Goal: Transaction & Acquisition: Purchase product/service

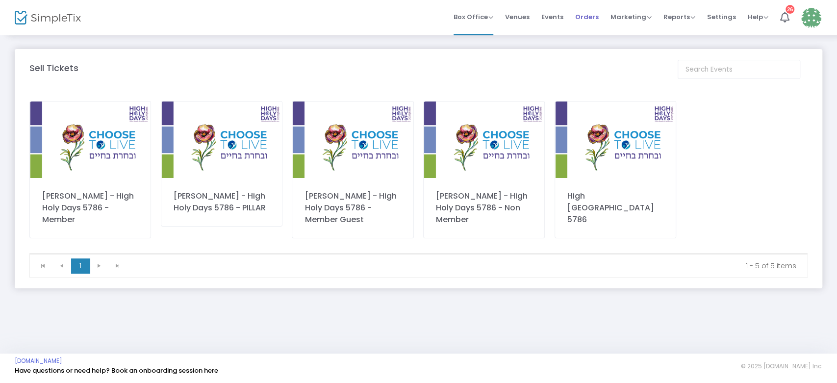
click at [596, 22] on span "Orders" at bounding box center [587, 16] width 24 height 25
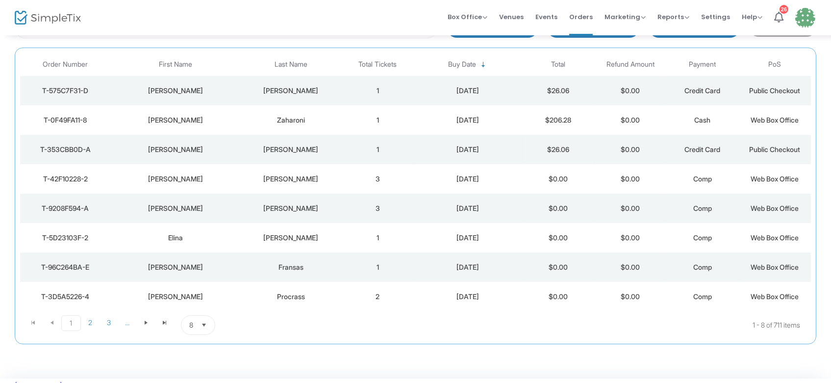
scroll to position [106, 0]
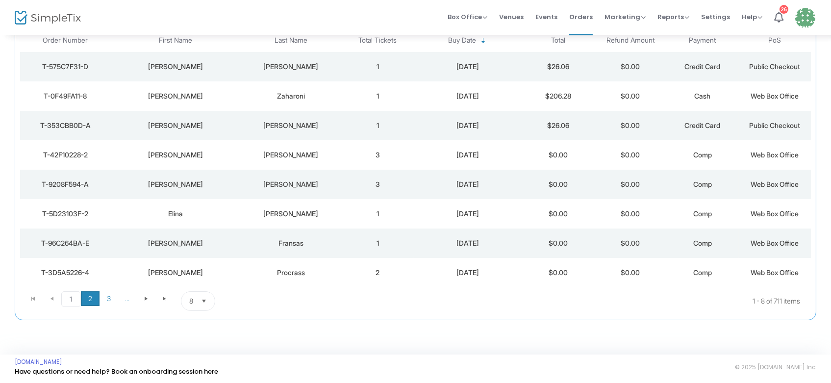
click at [85, 299] on span "2" at bounding box center [90, 298] width 19 height 15
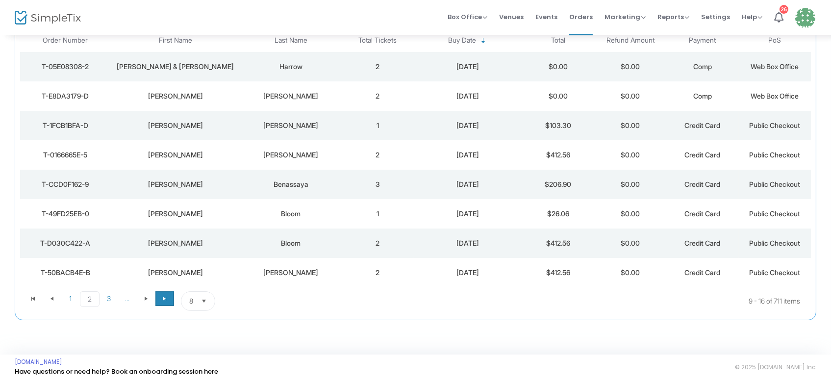
click at [163, 297] on span "Go to the last page" at bounding box center [165, 299] width 8 height 8
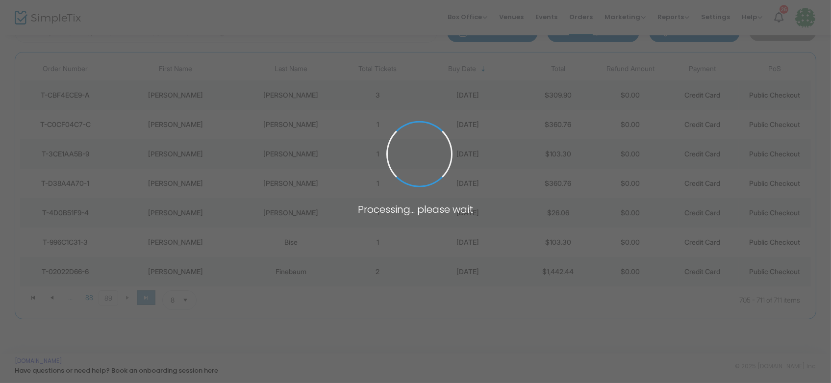
scroll to position [77, 0]
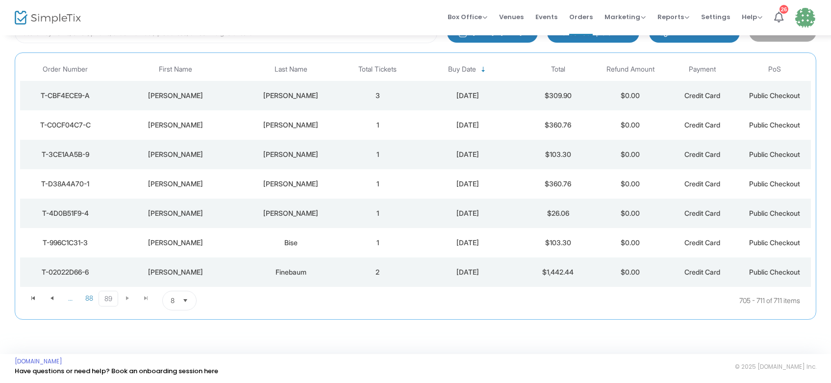
click at [401, 263] on td "2" at bounding box center [377, 271] width 72 height 29
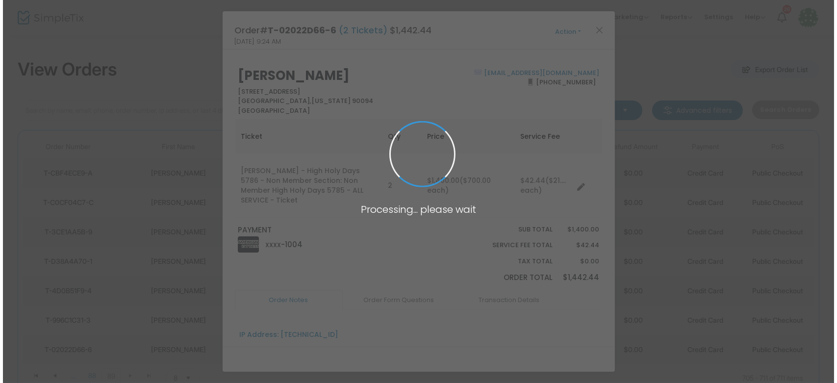
scroll to position [0, 0]
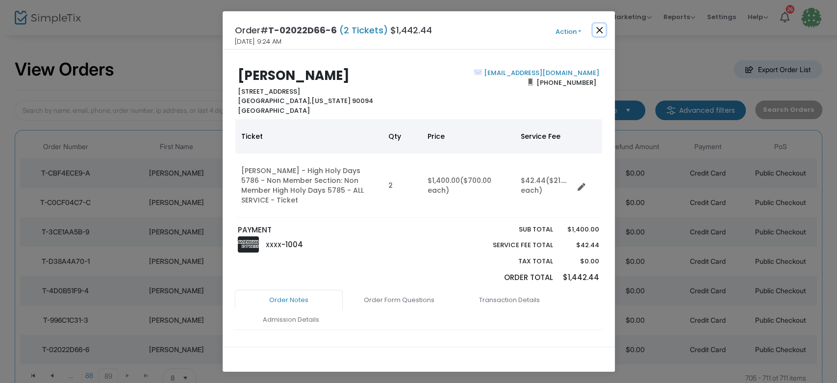
click at [599, 28] on button "Close" at bounding box center [599, 30] width 13 height 13
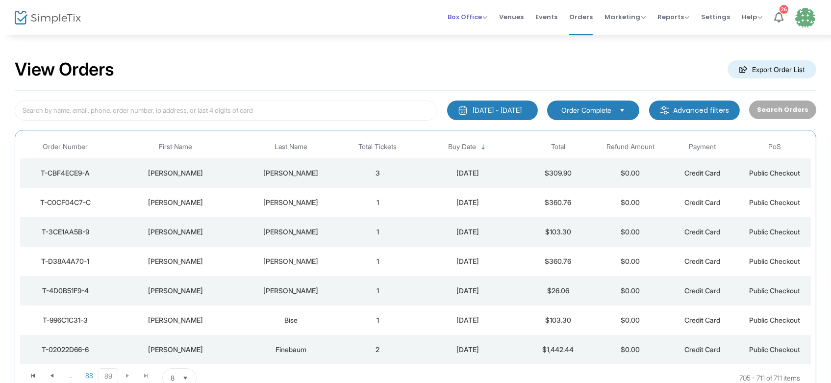
click at [476, 17] on span "Box Office" at bounding box center [468, 16] width 40 height 9
click at [469, 31] on li "Sell Tickets" at bounding box center [483, 32] width 70 height 19
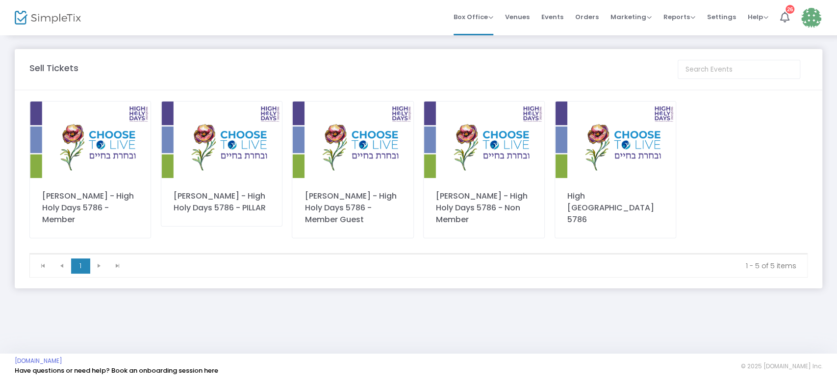
click at [356, 195] on div "[PERSON_NAME] - High Holy Days 5786 - Member Guest" at bounding box center [353, 207] width 96 height 35
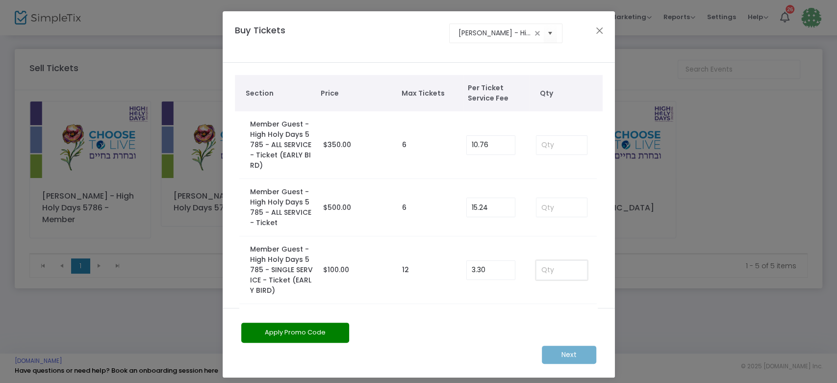
click at [552, 277] on input at bounding box center [562, 270] width 51 height 19
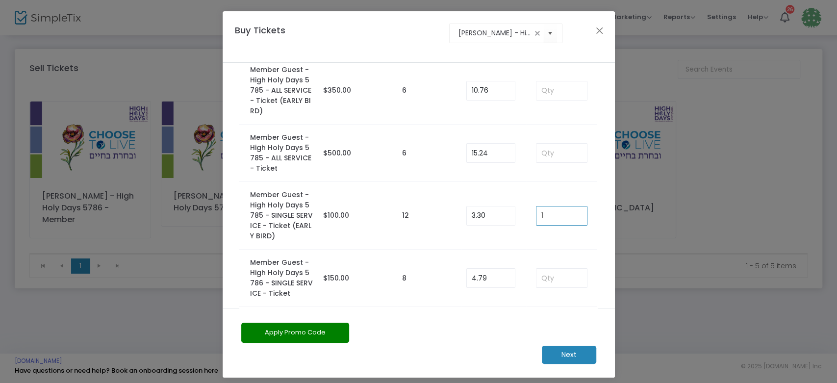
scroll to position [109, 0]
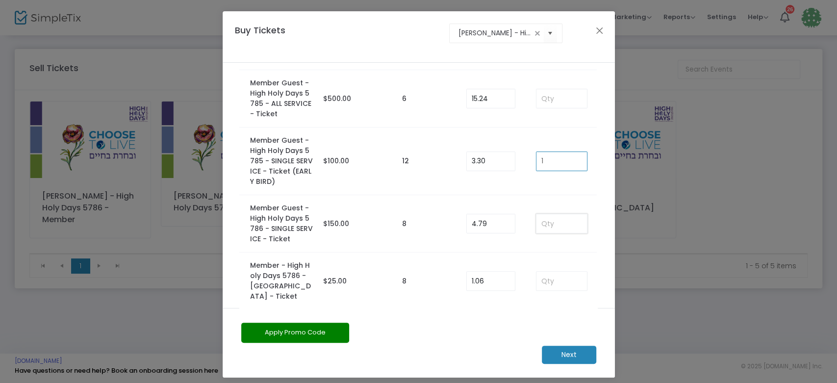
click at [546, 224] on input at bounding box center [562, 223] width 51 height 19
type input "0"
click at [549, 219] on input at bounding box center [562, 223] width 51 height 19
type input "1"
drag, startPoint x: 561, startPoint y: 357, endPoint x: 544, endPoint y: 350, distance: 17.8
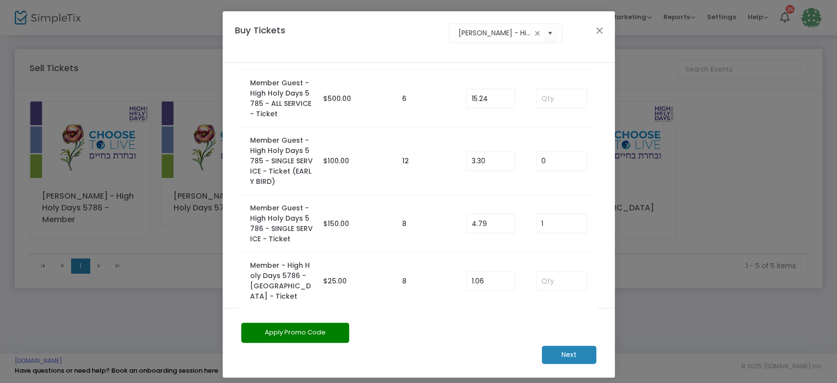
click at [561, 357] on m-button "Next" at bounding box center [569, 355] width 54 height 18
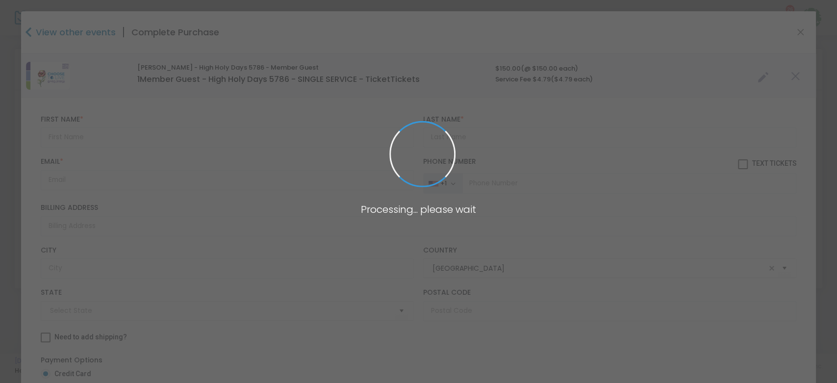
type input "[US_STATE]"
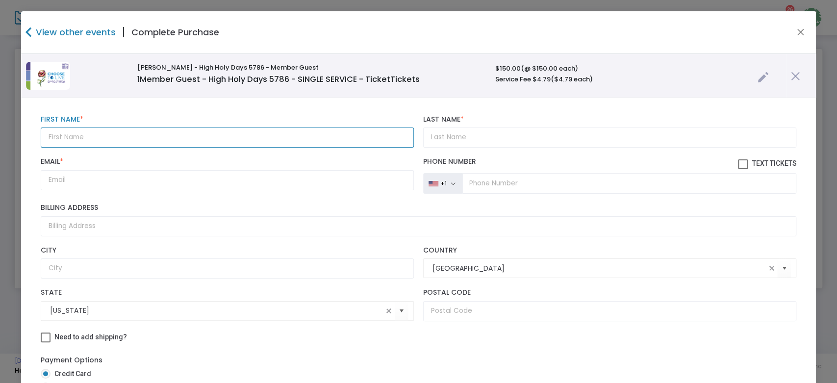
click at [114, 138] on input "text" at bounding box center [227, 138] width 373 height 20
click at [114, 134] on input "text" at bounding box center [227, 138] width 373 height 20
click at [114, 134] on input "Ch" at bounding box center [227, 138] width 373 height 20
type input "[PERSON_NAME]"
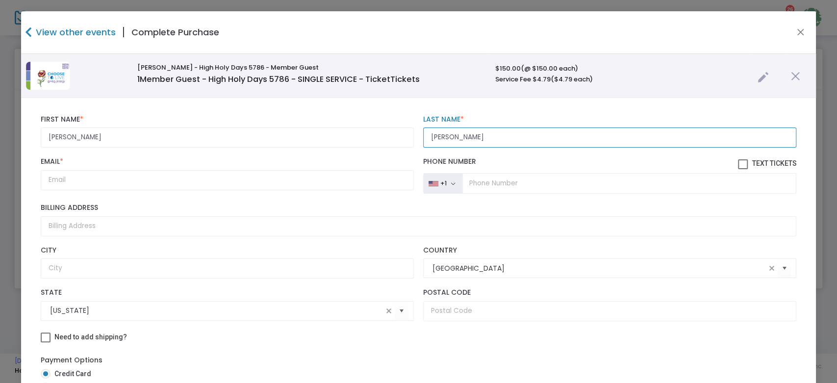
type input "[PERSON_NAME]"
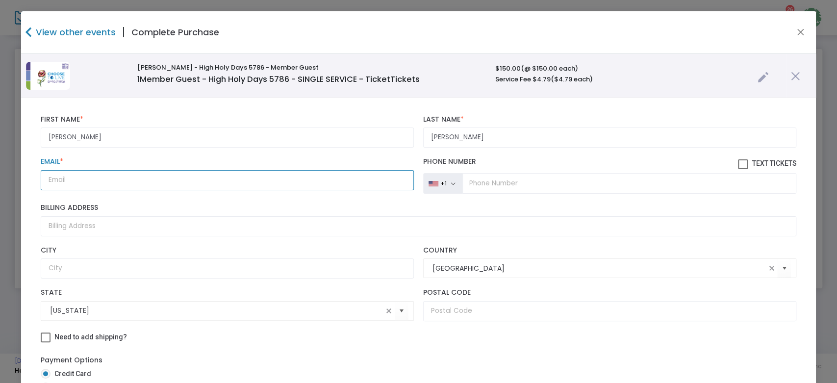
click at [114, 182] on input "Email *" at bounding box center [227, 180] width 373 height 20
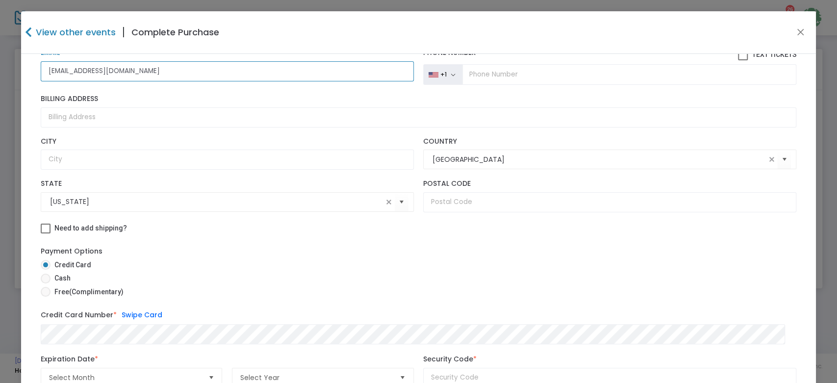
type input "[EMAIL_ADDRESS][DOMAIN_NAME]"
click at [63, 279] on span "Cash" at bounding box center [61, 278] width 20 height 10
click at [46, 283] on input "Cash" at bounding box center [45, 283] width 0 height 0
radio input "true"
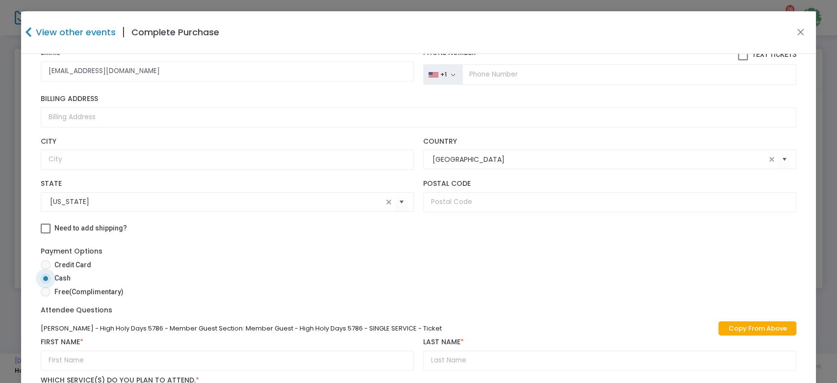
click at [49, 261] on span at bounding box center [46, 265] width 10 height 10
click at [46, 270] on input "Credit Card" at bounding box center [45, 270] width 0 height 0
radio input "true"
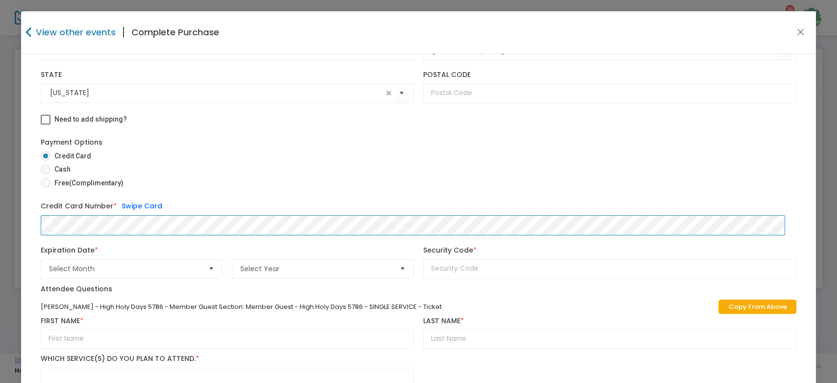
scroll to position [0, 0]
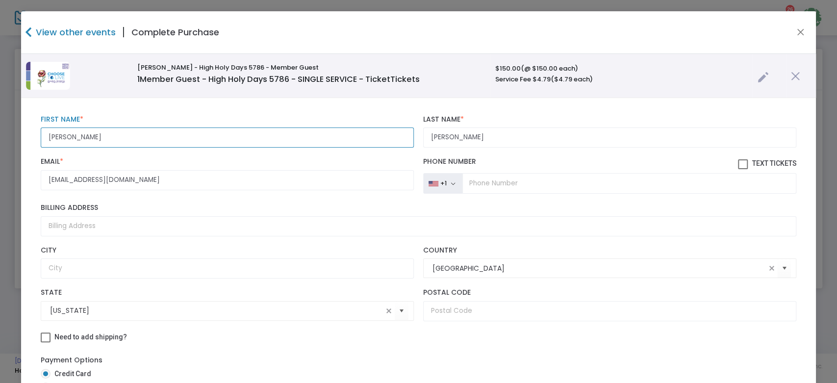
drag, startPoint x: 100, startPoint y: 140, endPoint x: 0, endPoint y: 135, distance: 99.7
click at [0, 137] on ngb-modal-window "View other events | Complete Purchase [PERSON_NAME] - High Holy Days 5786 - Mem…" at bounding box center [418, 191] width 837 height 383
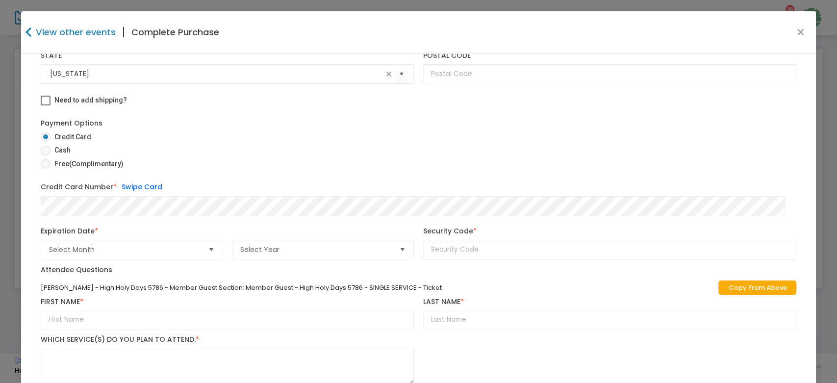
scroll to position [243, 0]
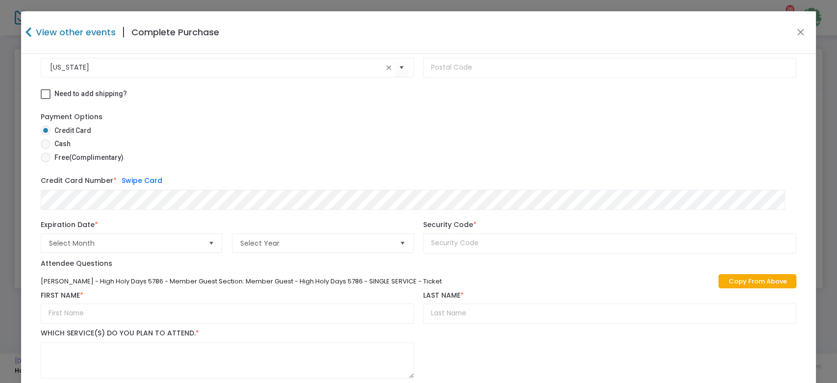
type input "[PERSON_NAME]"
click at [134, 244] on span "Select Month" at bounding box center [125, 243] width 152 height 10
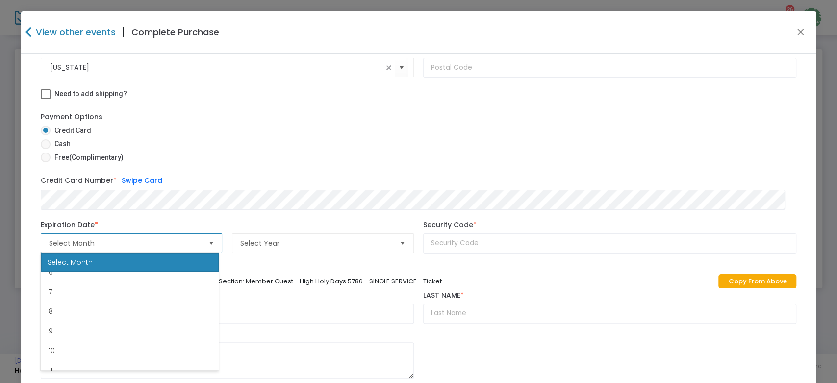
scroll to position [109, 0]
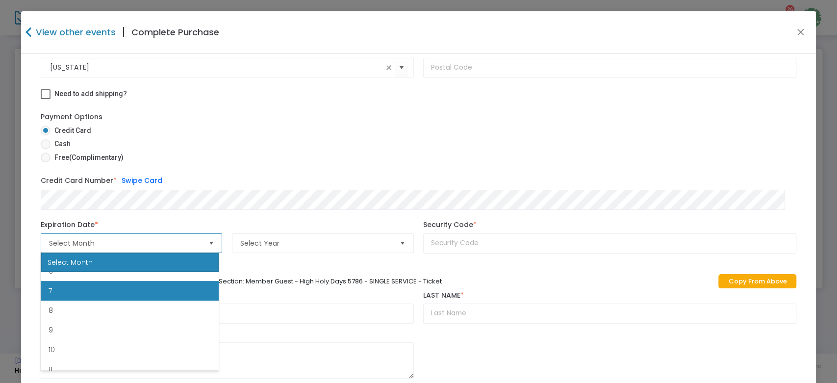
click at [68, 295] on li "7" at bounding box center [130, 291] width 178 height 20
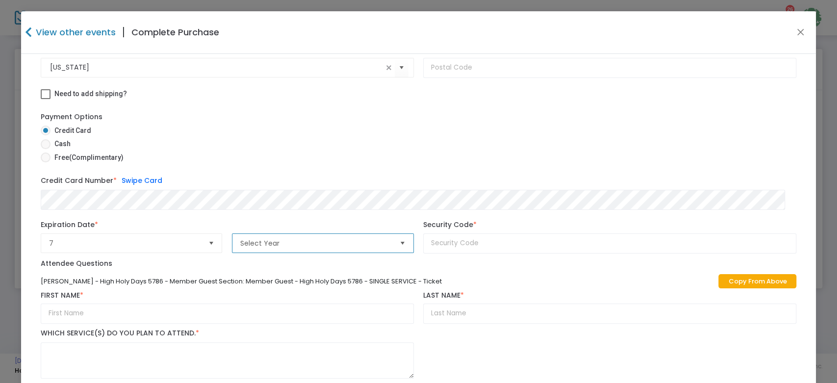
click at [282, 246] on span "Select Year" at bounding box center [316, 243] width 152 height 10
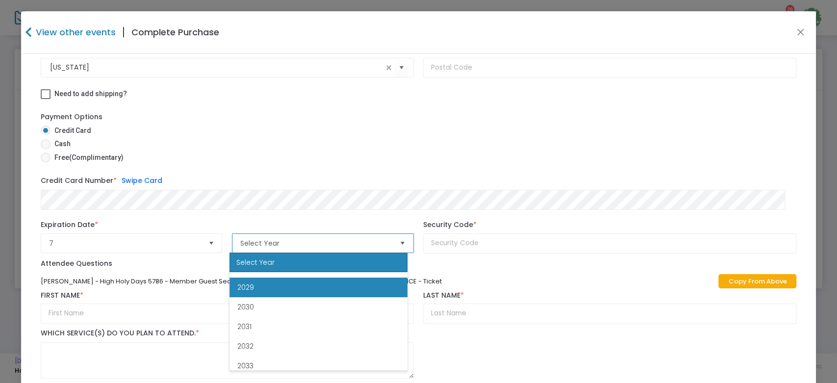
scroll to position [54, 0]
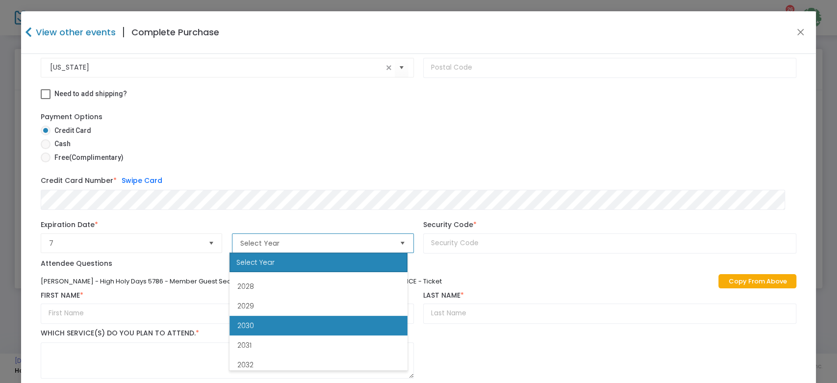
click at [263, 324] on li "2030" at bounding box center [319, 326] width 178 height 20
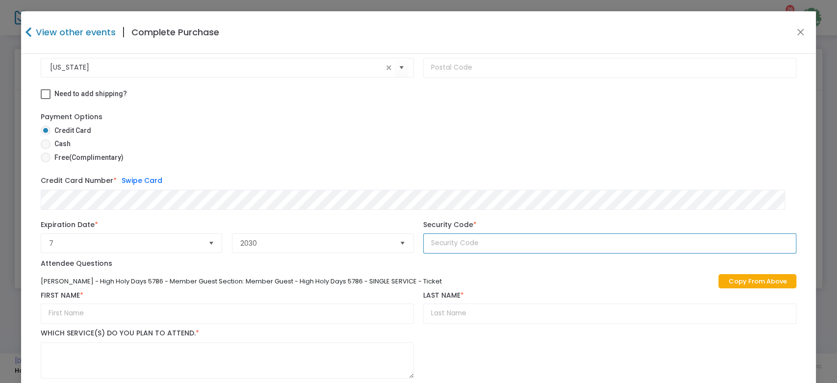
click at [459, 241] on input "text" at bounding box center [609, 243] width 373 height 20
type input "319"
drag, startPoint x: 508, startPoint y: 316, endPoint x: 423, endPoint y: 306, distance: 84.9
click at [507, 316] on input "text" at bounding box center [609, 314] width 373 height 20
click at [199, 350] on div "Which service(s) do you plan to attend. *" at bounding box center [227, 354] width 383 height 50
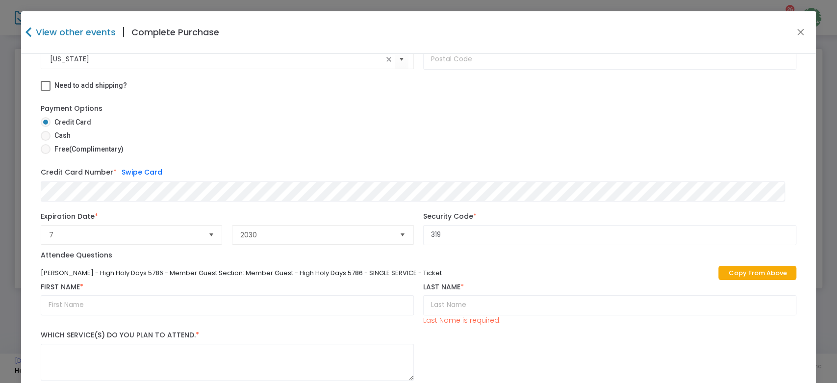
scroll to position [254, 0]
type textarea "ERv"
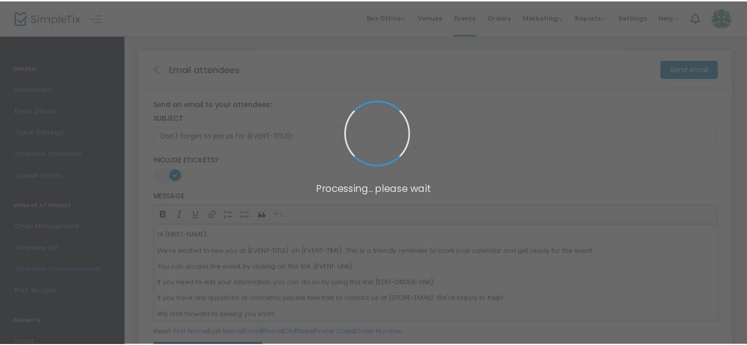
scroll to position [80, 0]
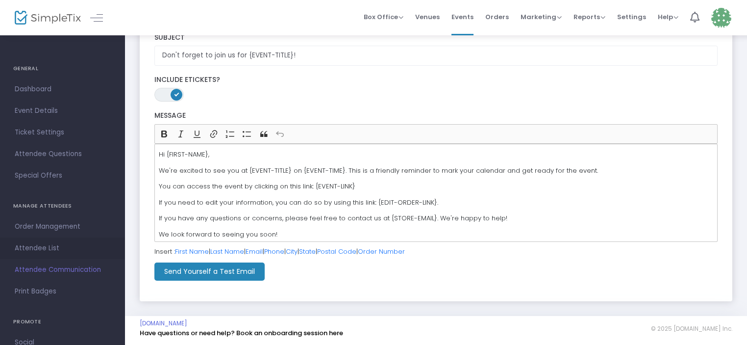
click at [43, 245] on span "Attendee List" at bounding box center [63, 248] width 96 height 13
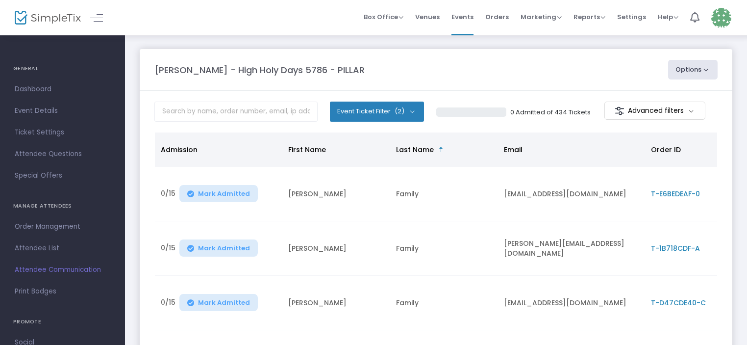
click at [692, 66] on button "Options" at bounding box center [693, 70] width 50 height 20
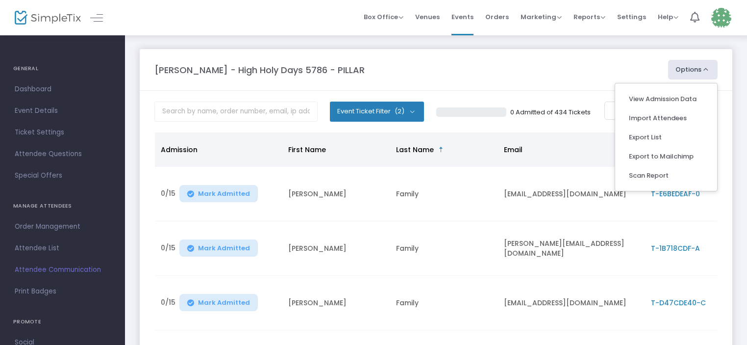
click at [488, 73] on div "[PERSON_NAME] - High Holy Days 5786 - PILLAR" at bounding box center [407, 69] width 514 height 13
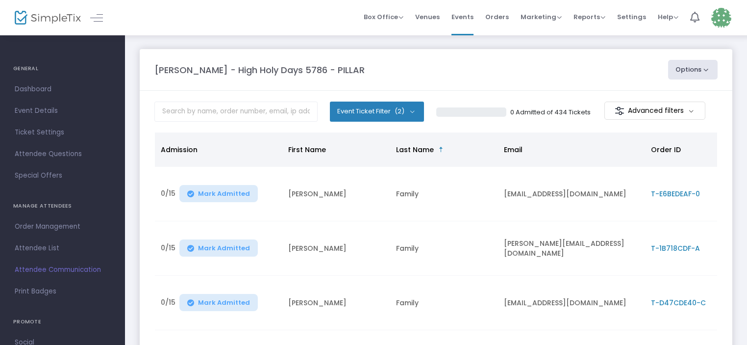
click at [667, 117] on m-button "Advanced filters" at bounding box center [656, 111] width 102 height 18
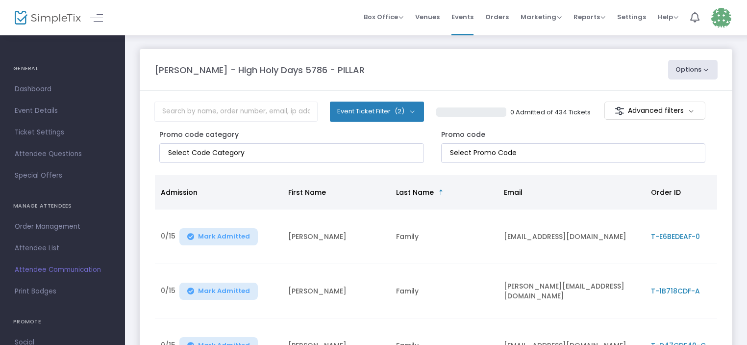
click at [667, 116] on m-button "Advanced filters" at bounding box center [656, 111] width 102 height 18
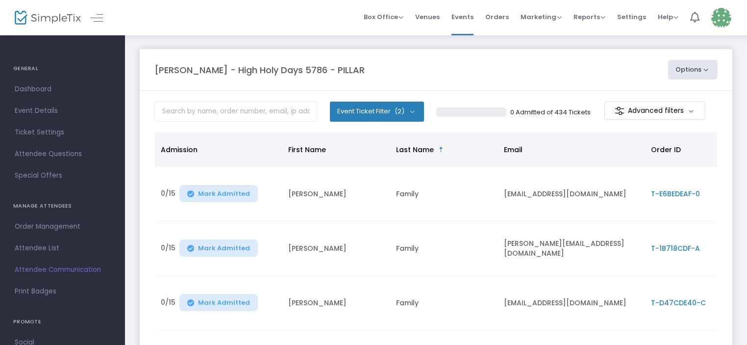
click at [394, 113] on button "Event Ticket Filter (2)" at bounding box center [377, 112] width 94 height 20
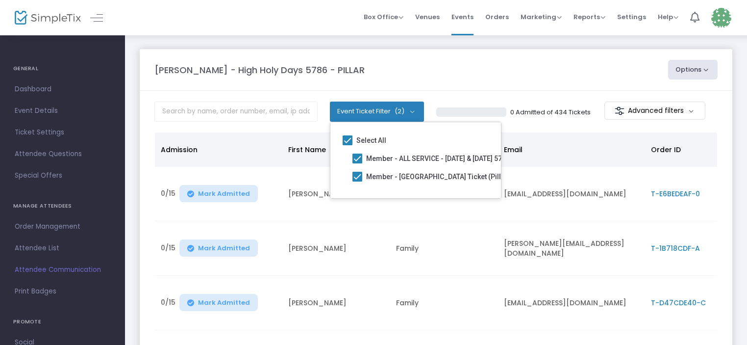
click at [395, 113] on span "(2)" at bounding box center [400, 111] width 10 height 8
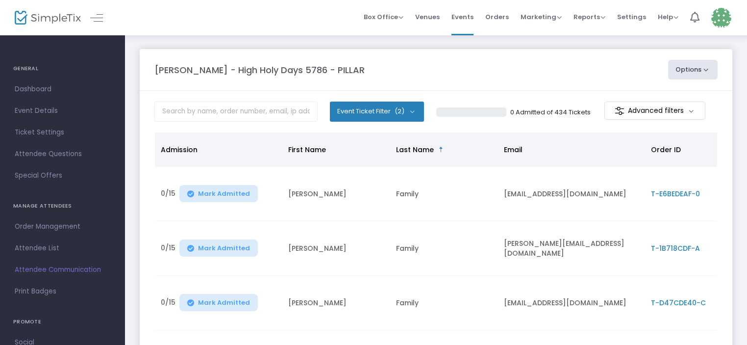
click at [702, 73] on button "Options" at bounding box center [693, 70] width 50 height 20
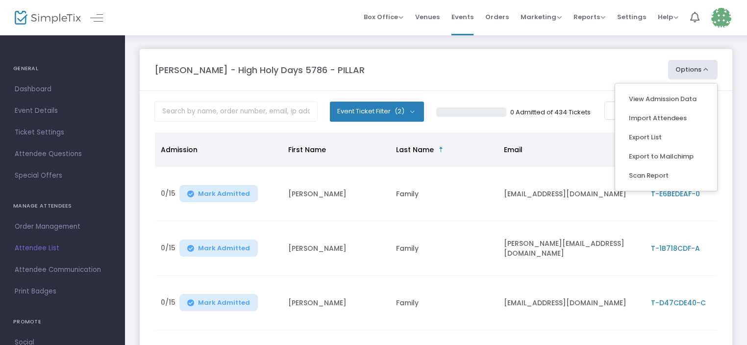
click at [76, 225] on span "Order Management" at bounding box center [63, 226] width 96 height 13
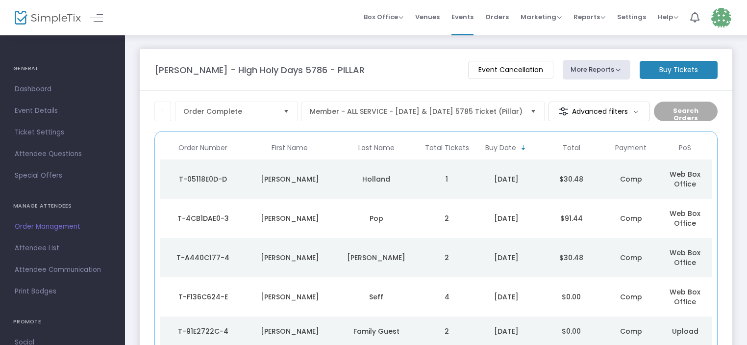
click at [200, 31] on div "Box Office Sell Tickets Bookings Sell Season Pass Venues Memberships Events Ord…" at bounding box center [436, 17] width 622 height 35
click at [104, 14] on span at bounding box center [102, 17] width 18 height 9
click at [96, 17] on link at bounding box center [96, 17] width 13 height 13
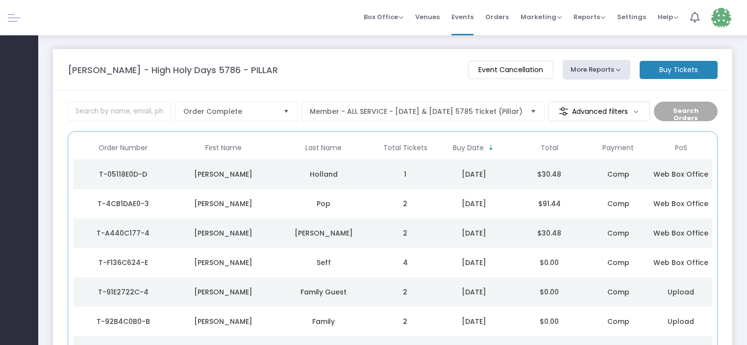
click at [12, 25] on div at bounding box center [19, 17] width 38 height 35
